Goal: Task Accomplishment & Management: Use online tool/utility

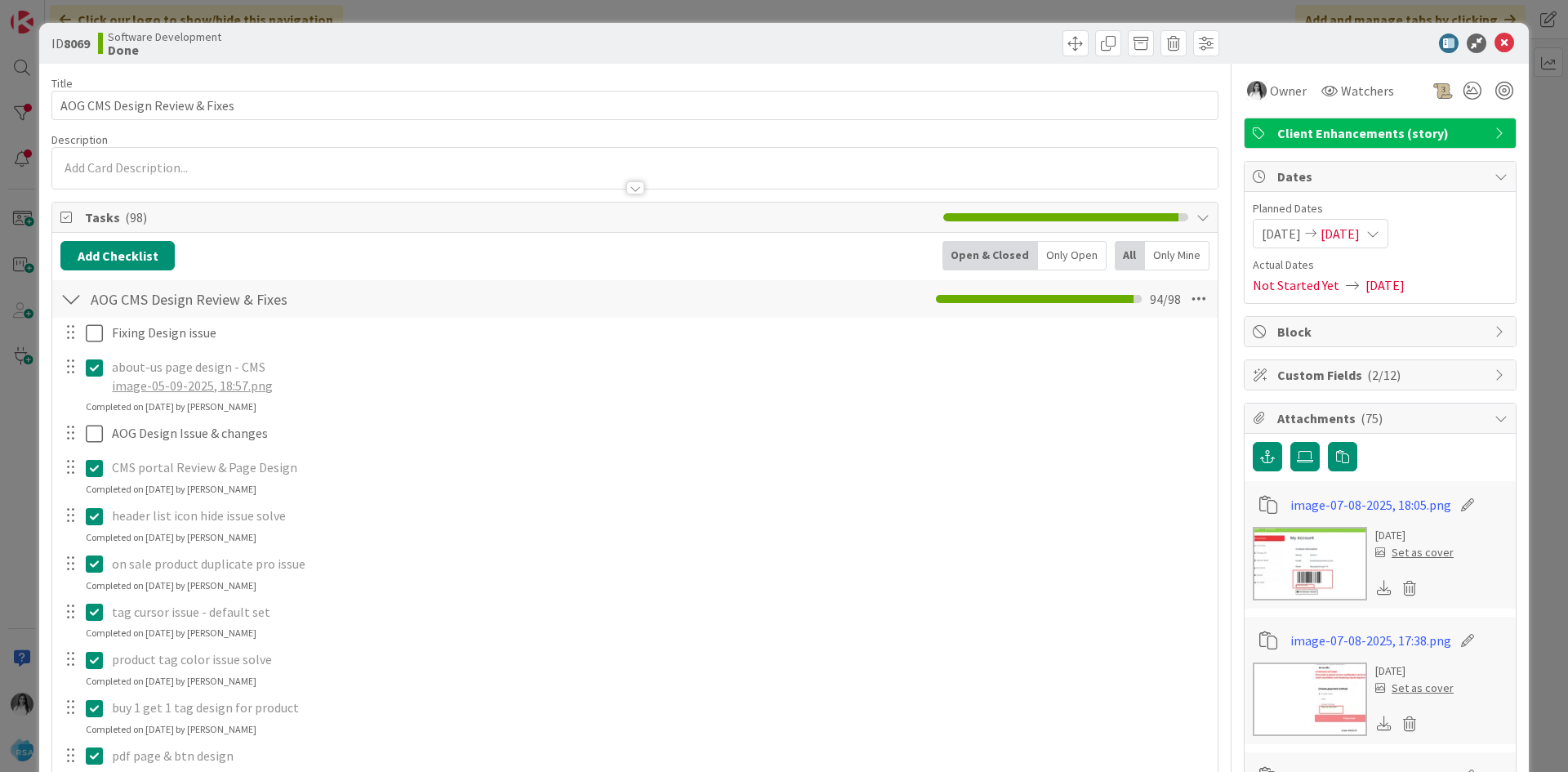
click at [5, 159] on div "ID 8069 Software Development Done Title 29 / 128 AOG CMS Design Review & Fixes …" at bounding box center [784, 386] width 1568 height 772
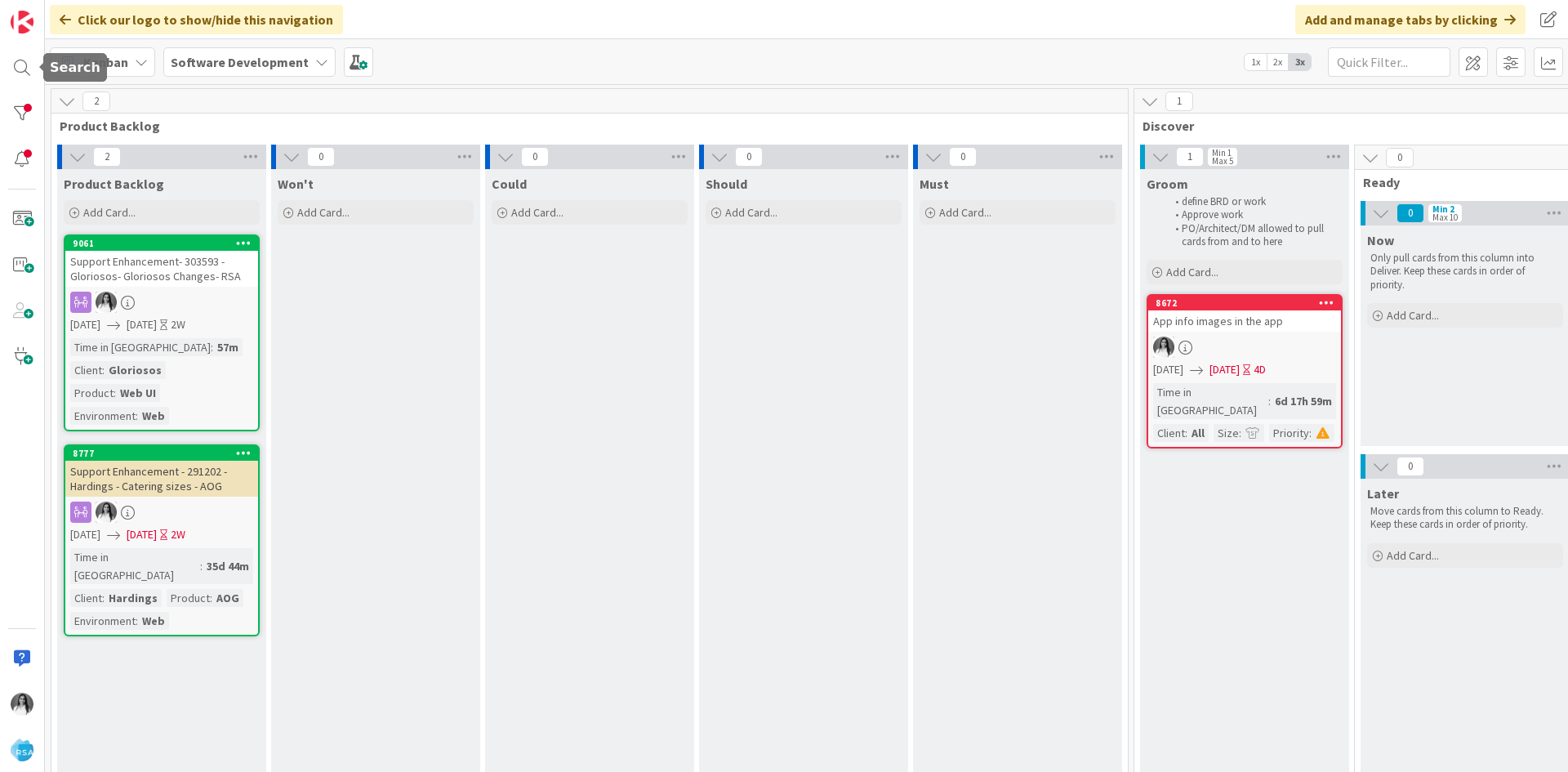
click at [14, 65] on div at bounding box center [22, 68] width 32 height 32
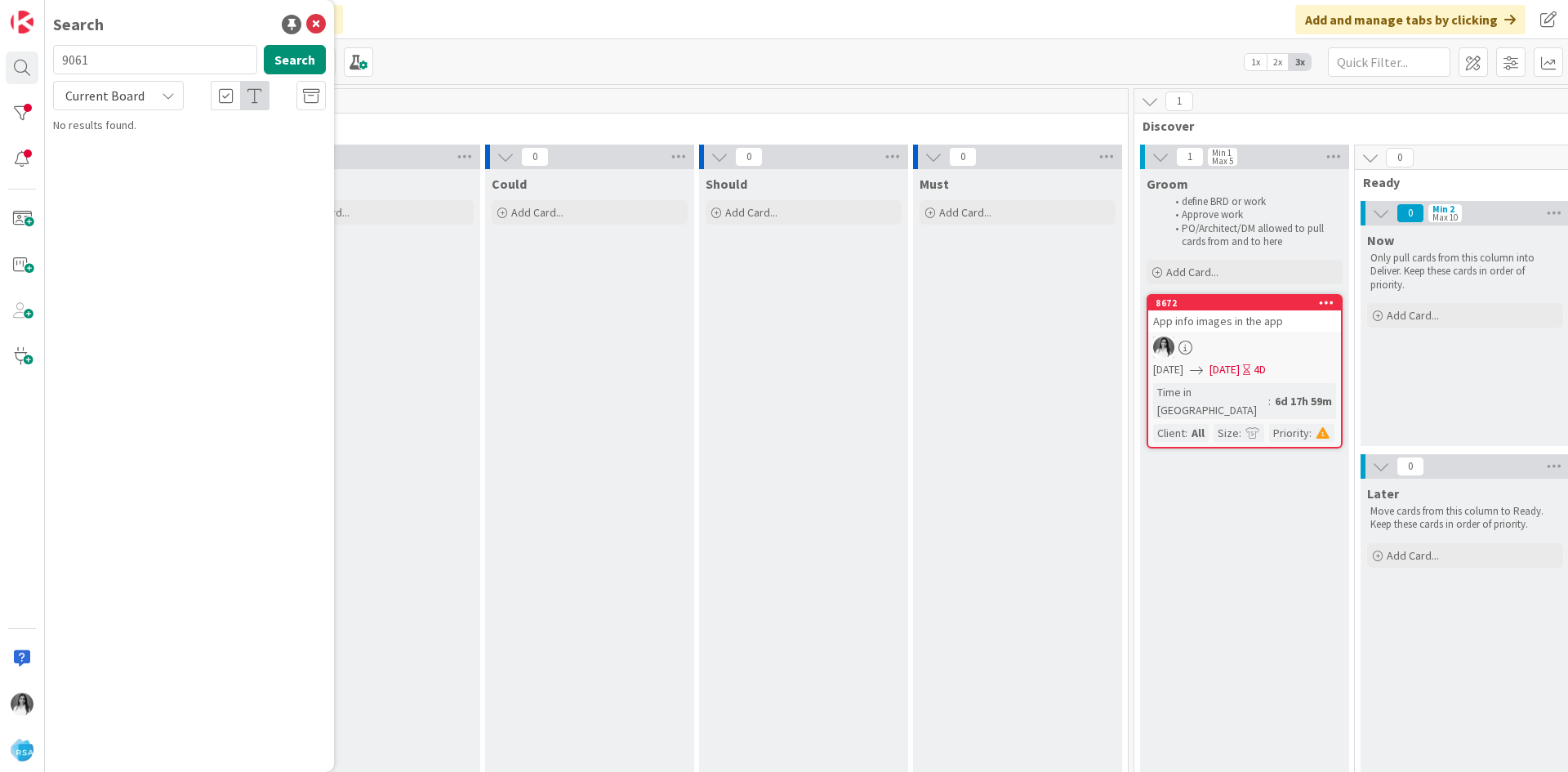
type input "9061"
click at [125, 157] on span "Support Enhancement- 303593 - Gloriosos- Gloriosos Changes- RSA" at bounding box center [199, 151] width 246 height 31
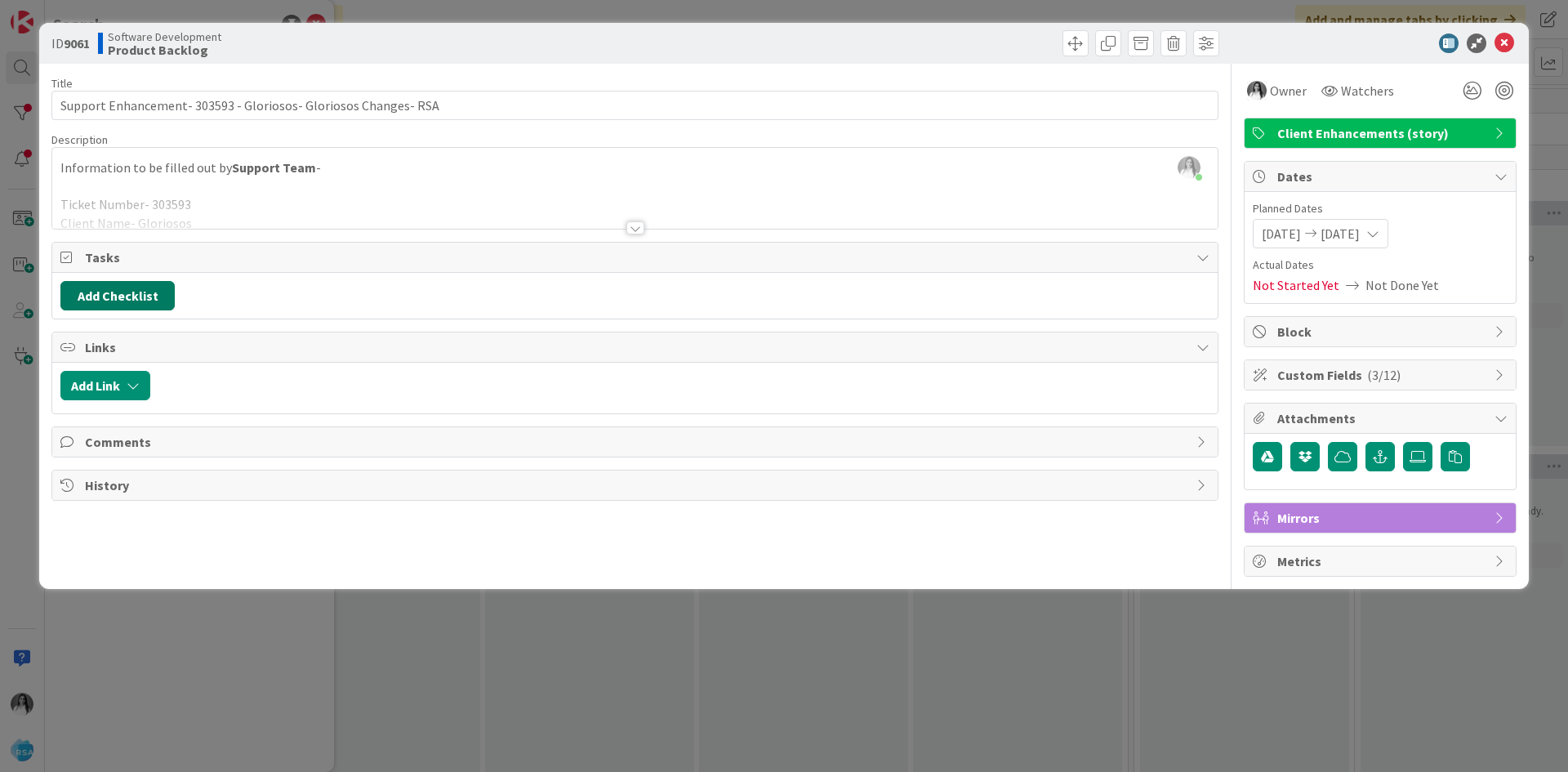
click at [93, 305] on button "Add Checklist" at bounding box center [117, 296] width 115 height 30
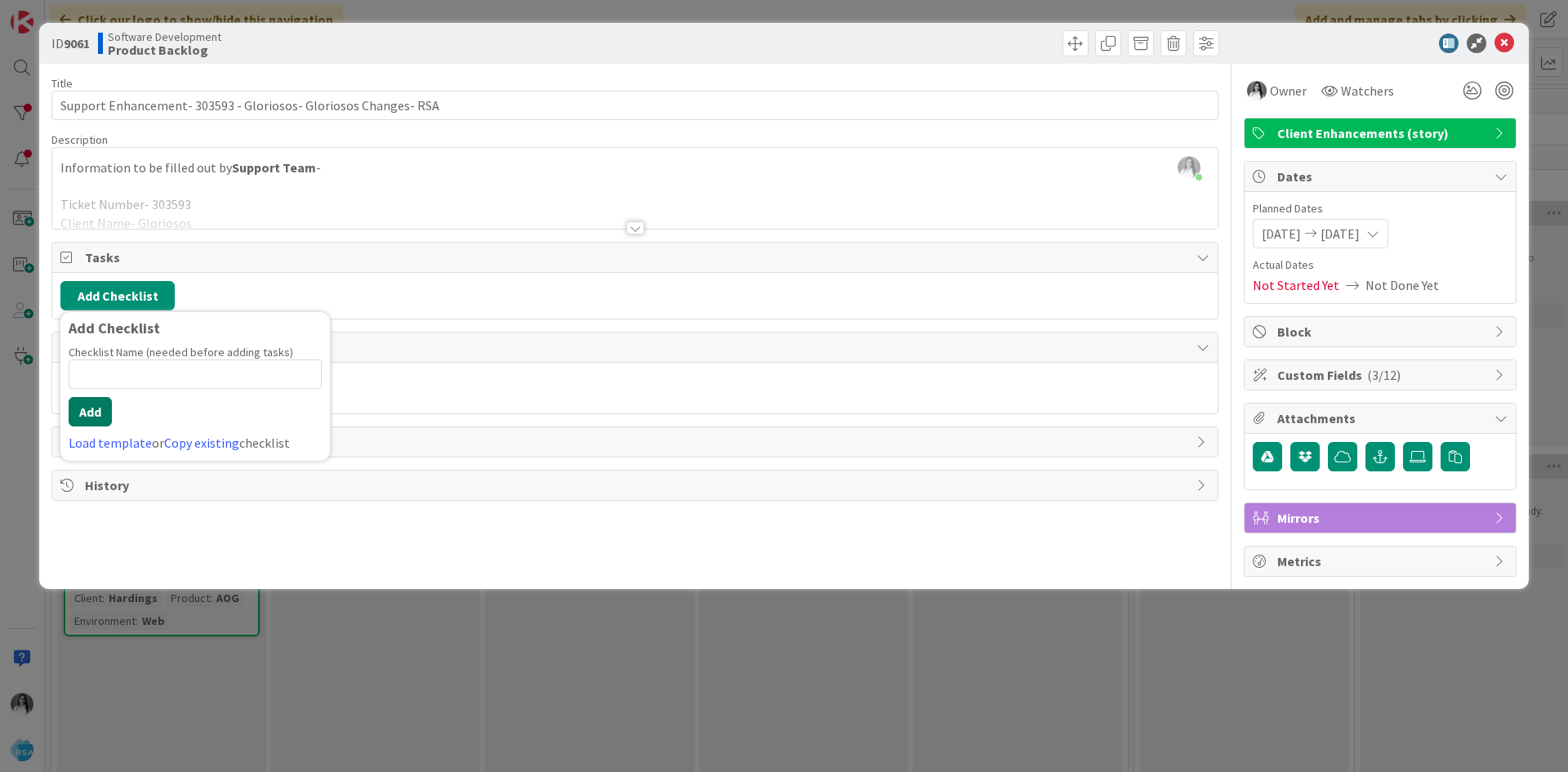
click at [82, 415] on button "Add" at bounding box center [90, 412] width 43 height 30
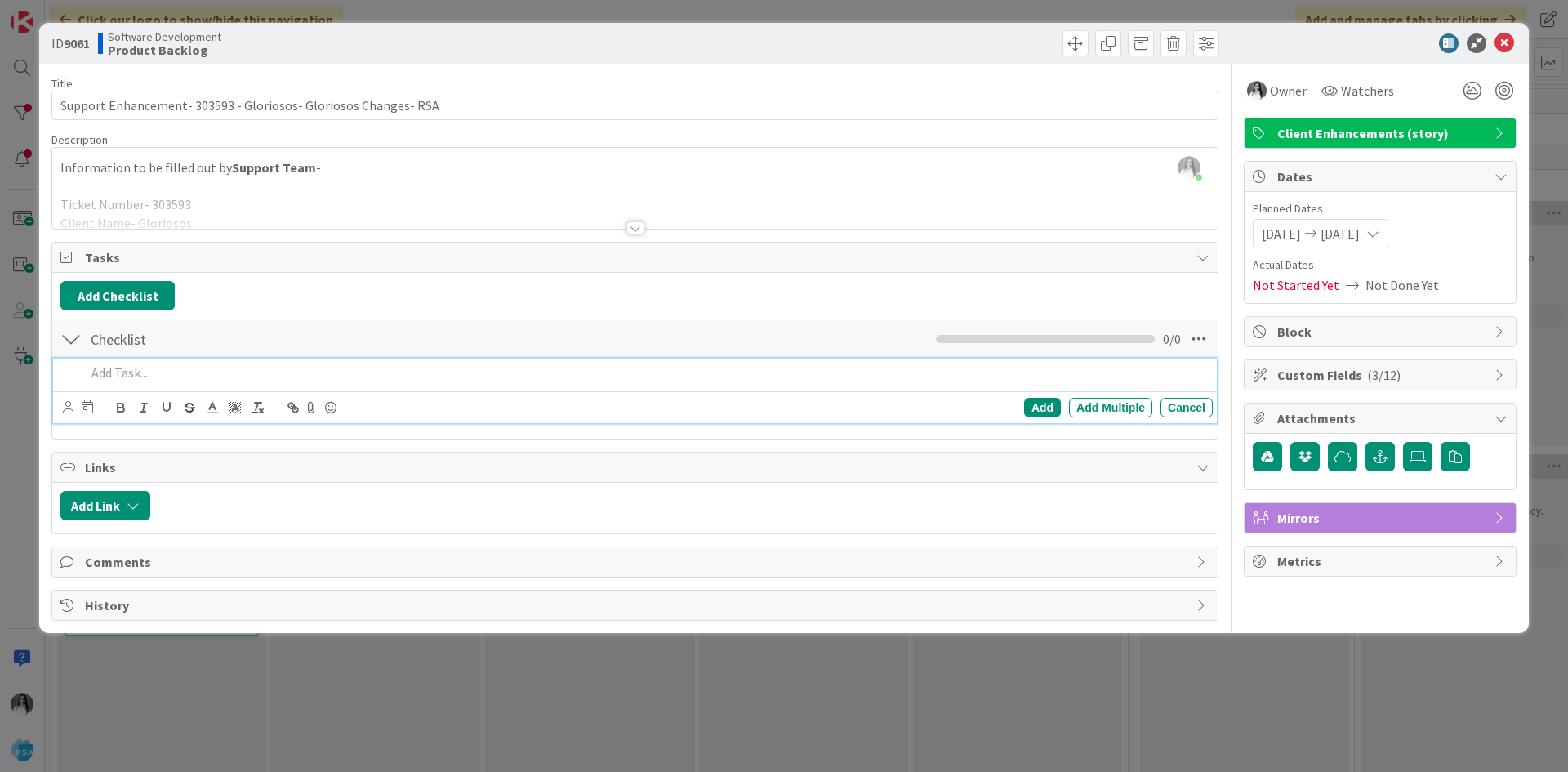
paste div
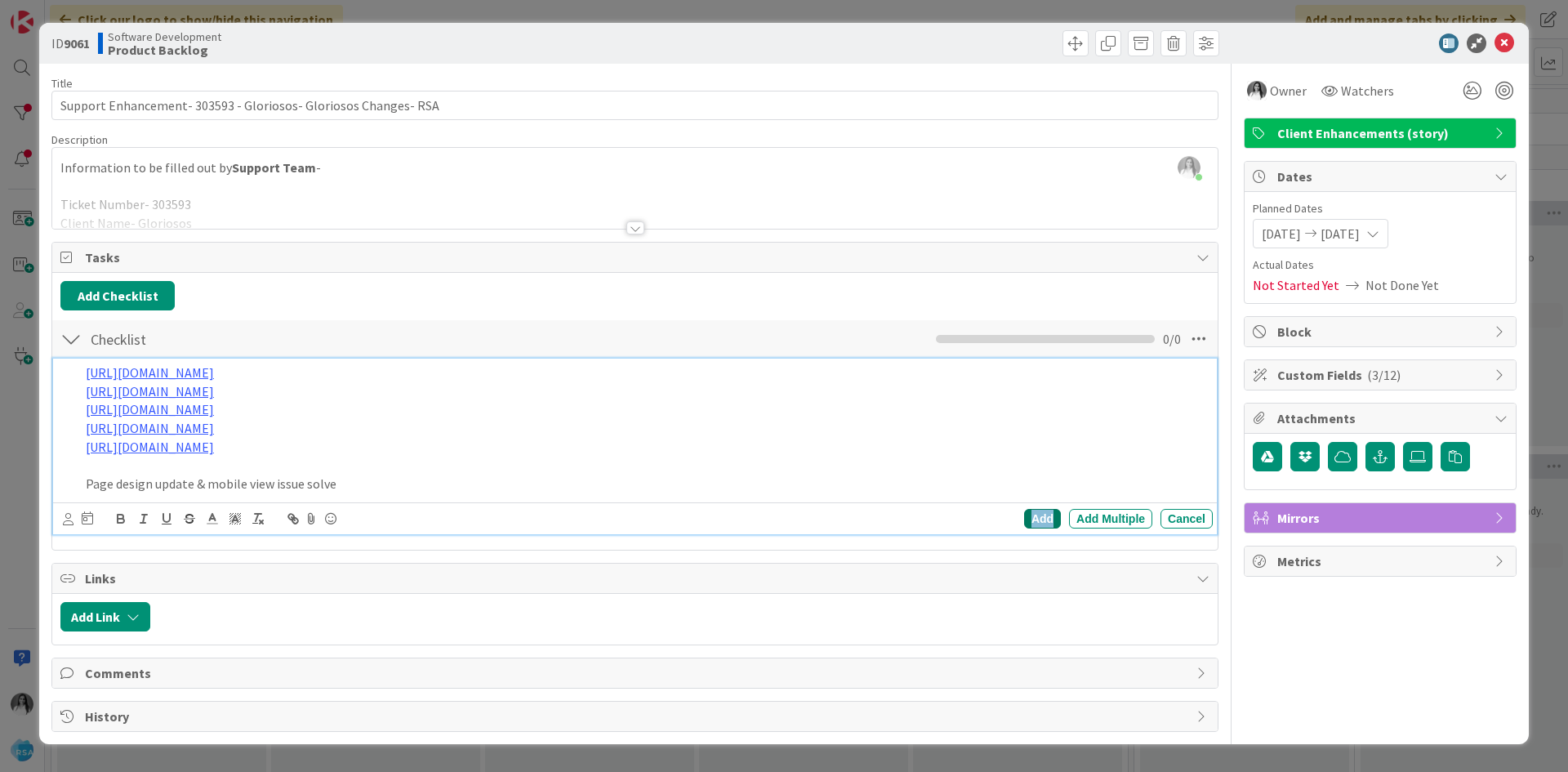
click at [1035, 512] on div "Add" at bounding box center [1042, 519] width 37 height 20
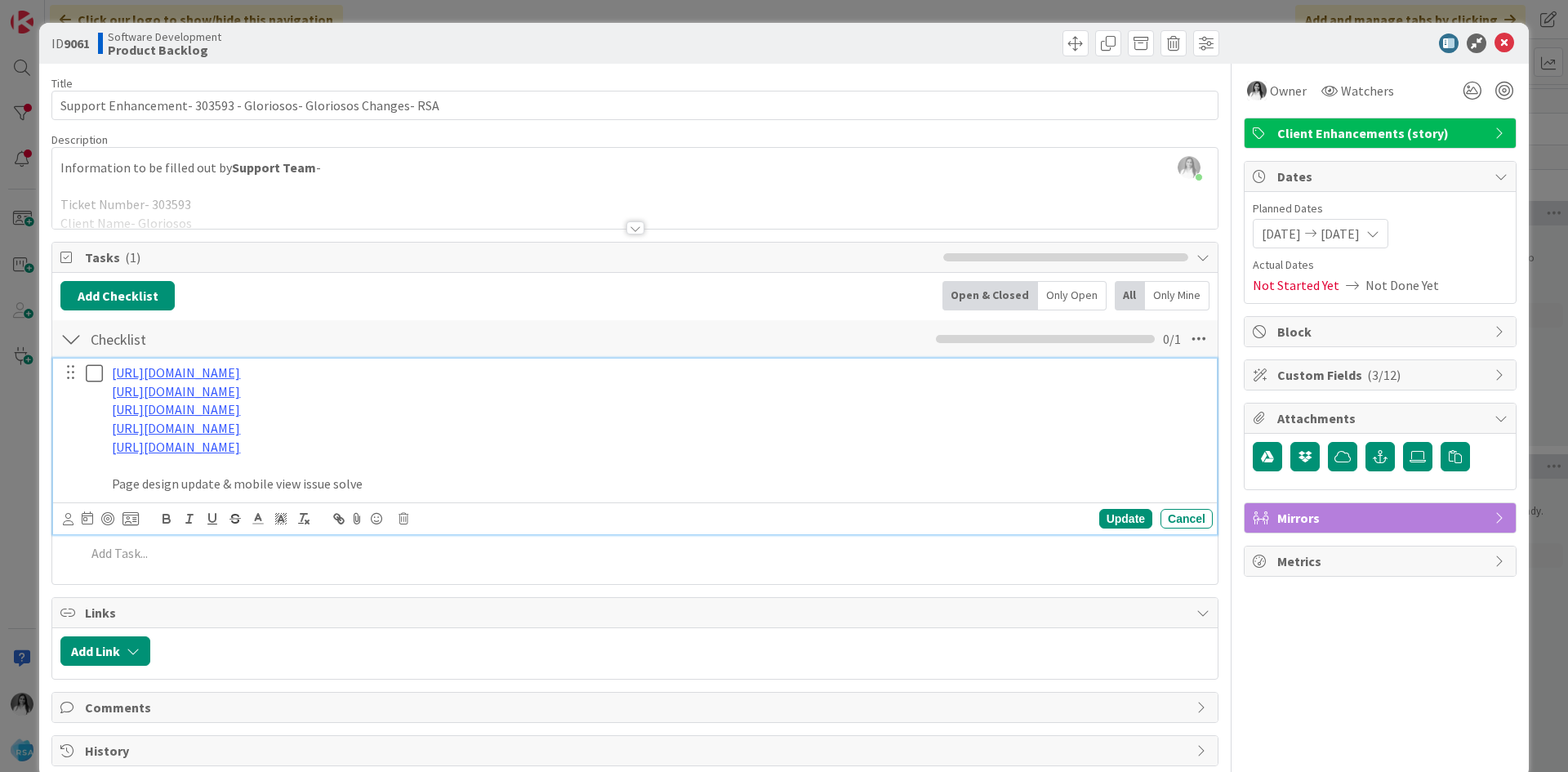
click at [104, 375] on icon at bounding box center [98, 373] width 25 height 20
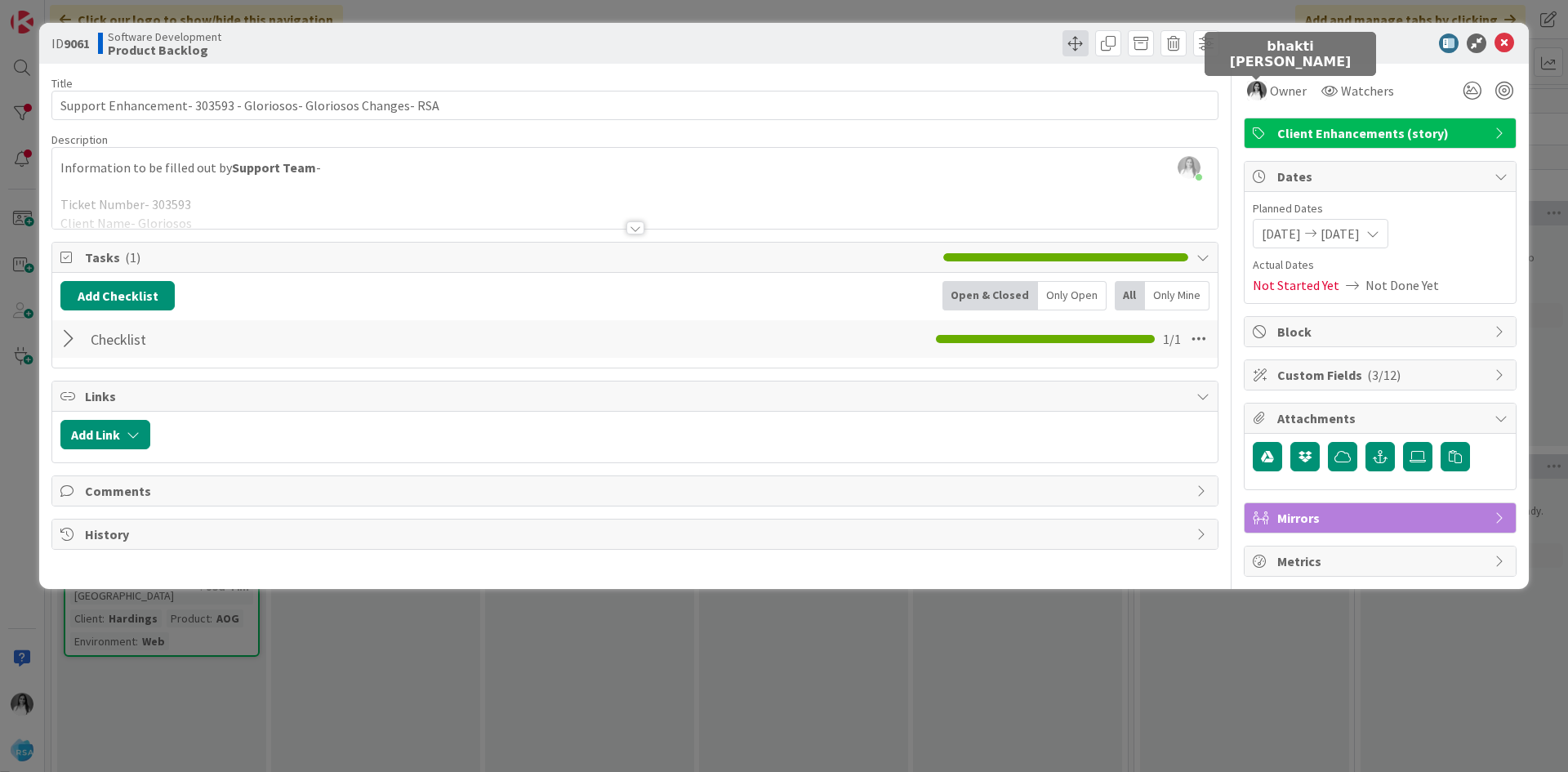
click at [1073, 38] on span at bounding box center [1075, 43] width 26 height 26
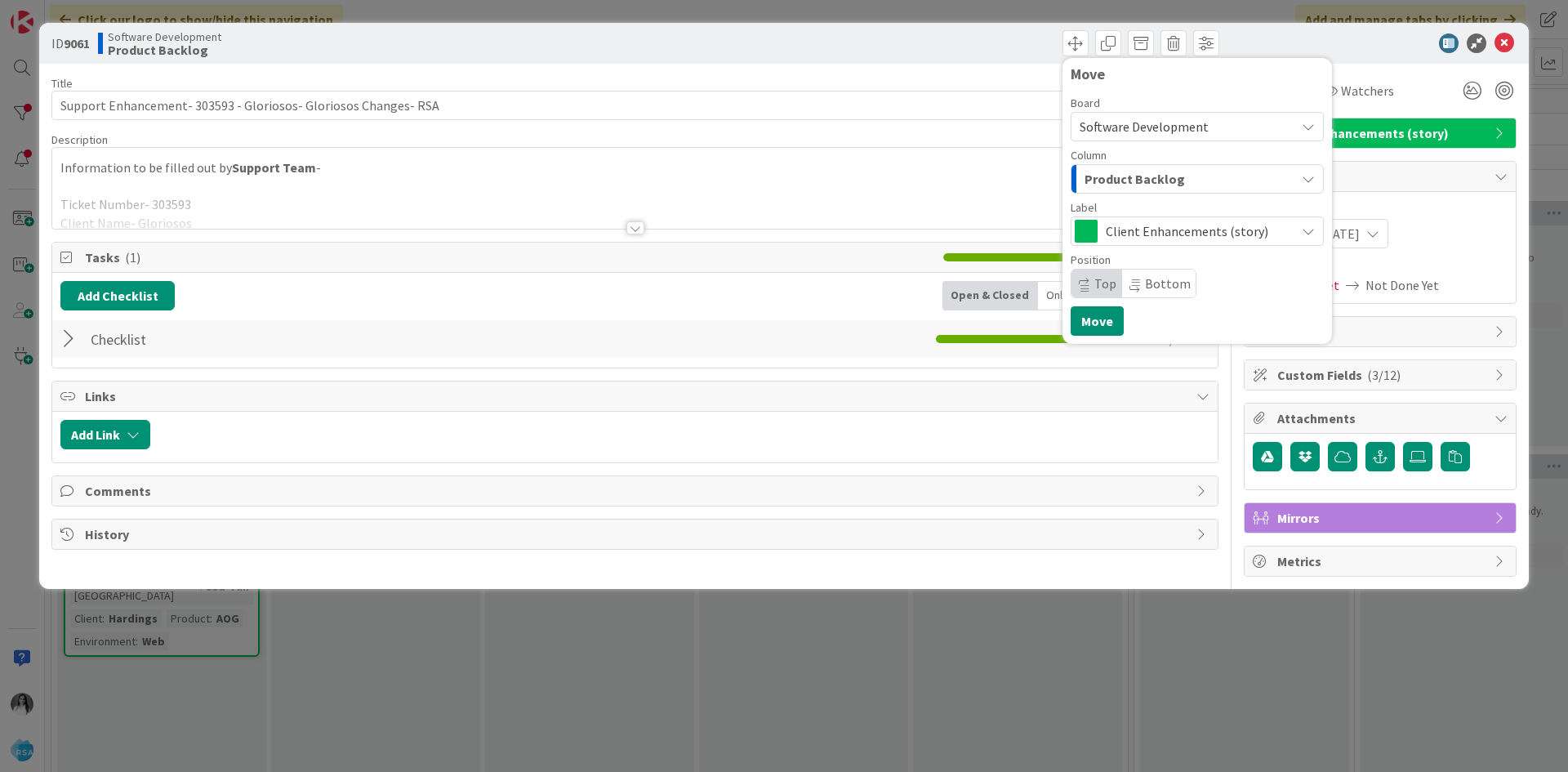
click at [1135, 177] on span "Product Backlog" at bounding box center [1135, 179] width 100 height 21
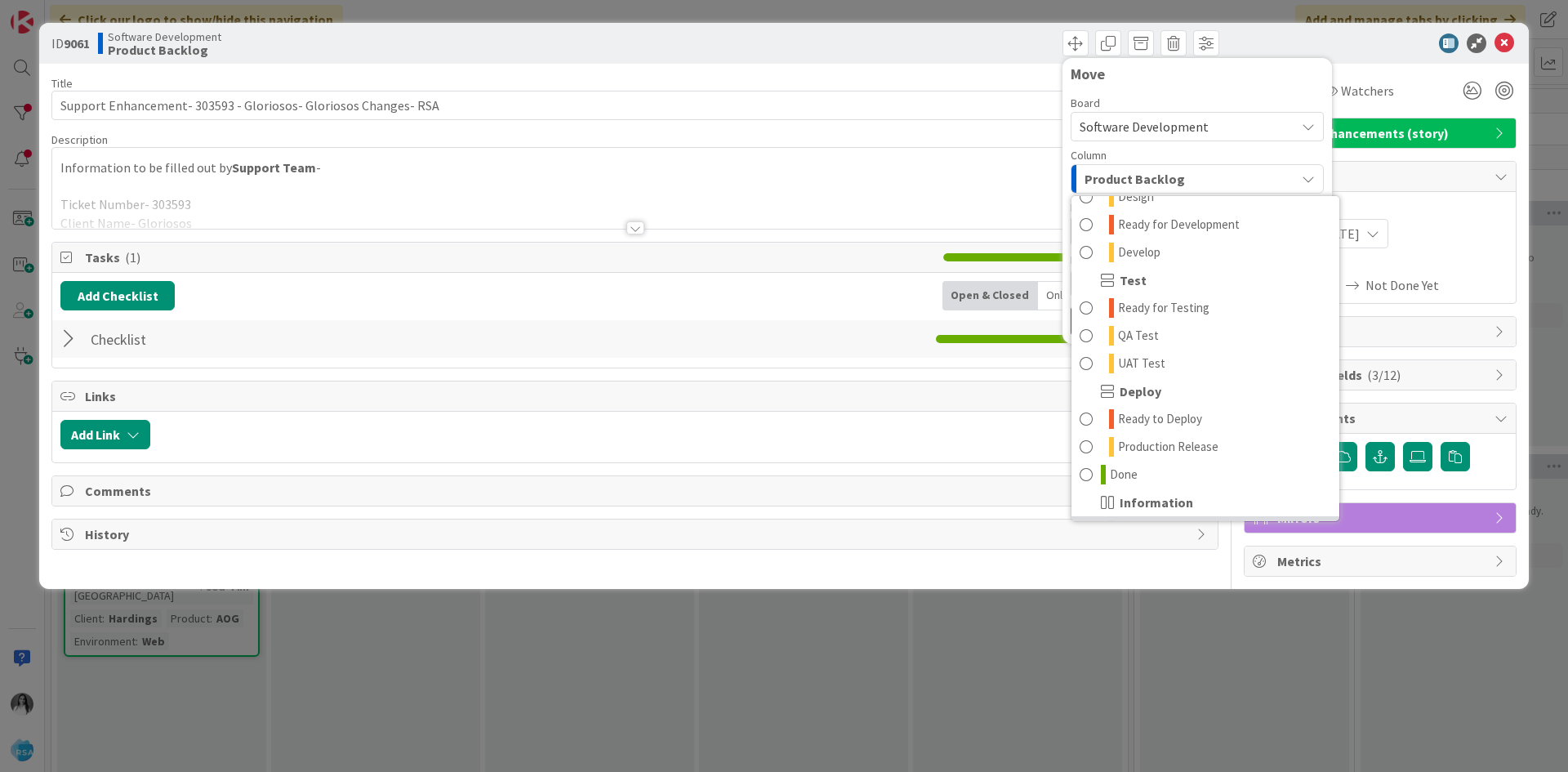
scroll to position [466, 0]
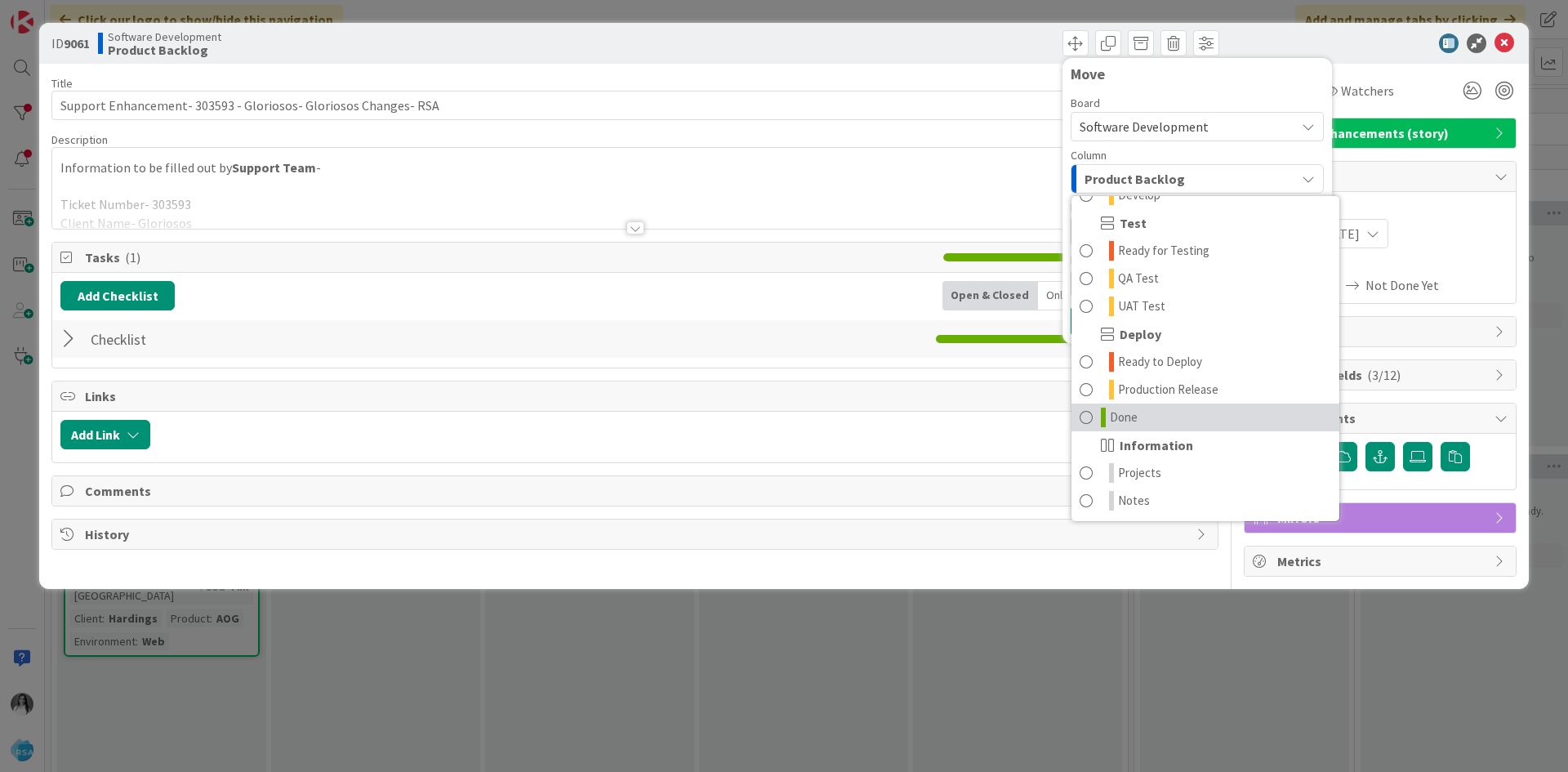
click at [1089, 417] on span at bounding box center [1085, 417] width 13 height 20
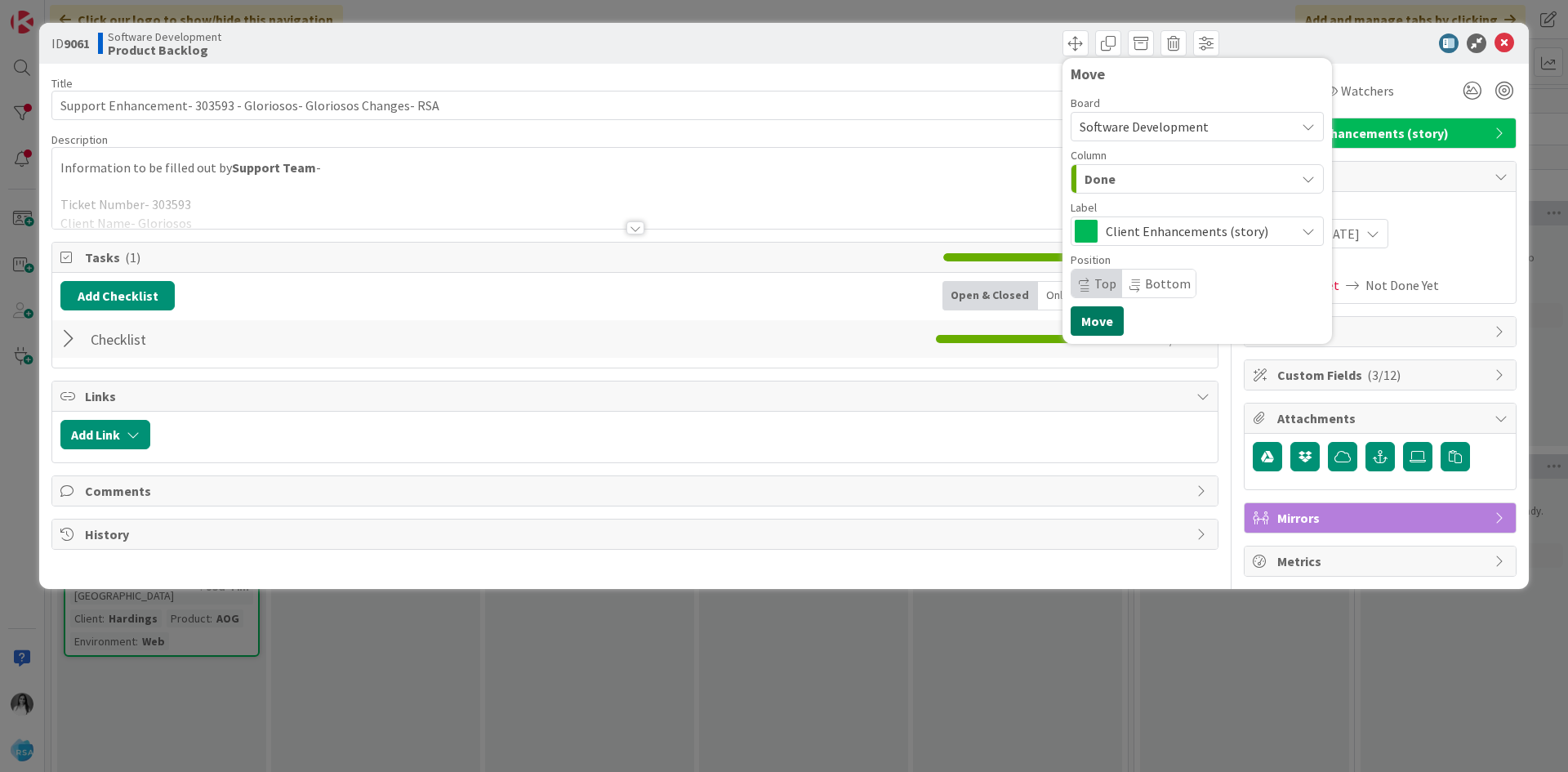
click at [1094, 317] on button "Move" at bounding box center [1097, 321] width 53 height 30
